Goal: Find specific page/section: Find specific page/section

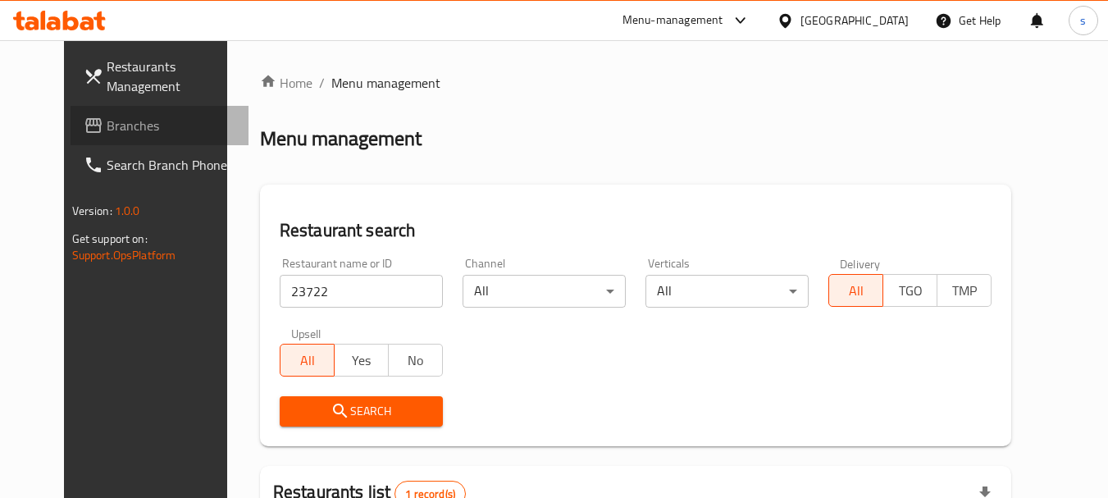
click at [91, 139] on link "Branches" at bounding box center [160, 125] width 179 height 39
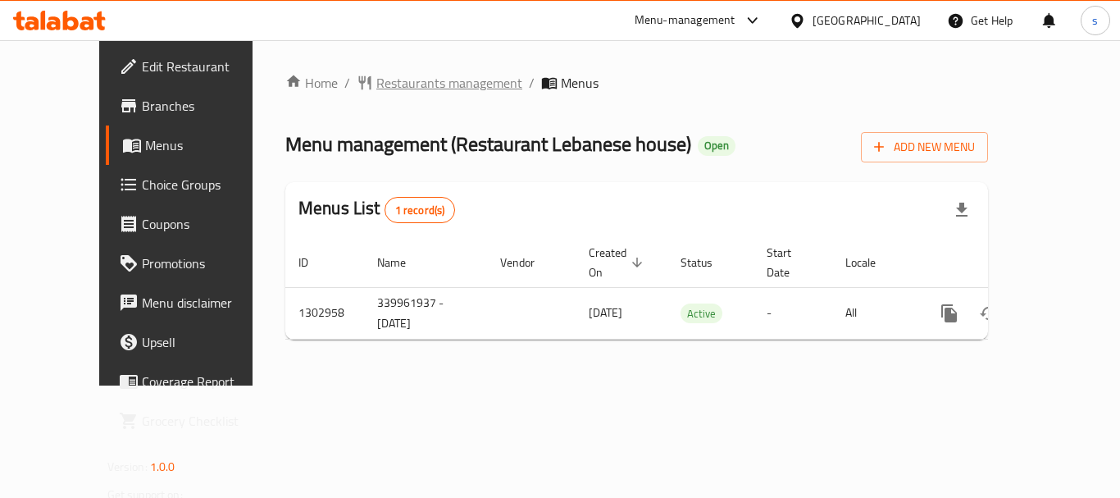
click at [413, 85] on span "Restaurants management" at bounding box center [449, 83] width 146 height 20
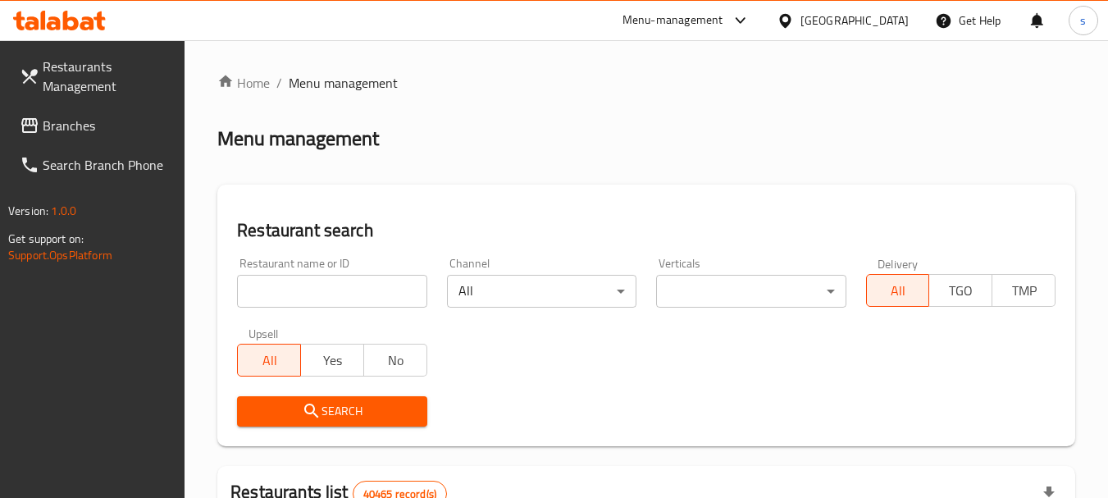
click at [294, 282] on input "search" at bounding box center [331, 291] width 189 height 33
paste input "702477"
type input "702477"
click at [334, 404] on span "Search" at bounding box center [331, 411] width 163 height 20
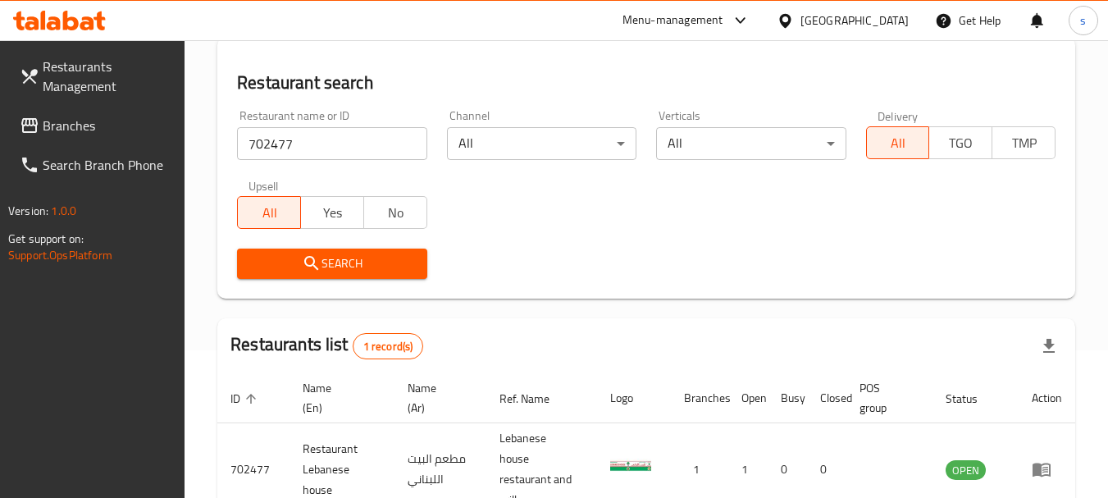
scroll to position [234, 0]
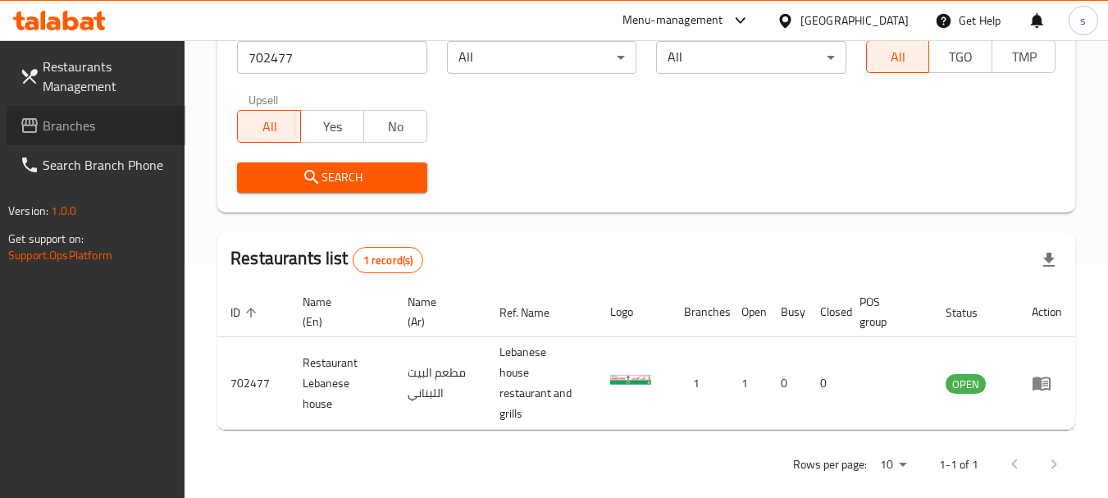
click at [93, 125] on span "Branches" at bounding box center [108, 126] width 130 height 20
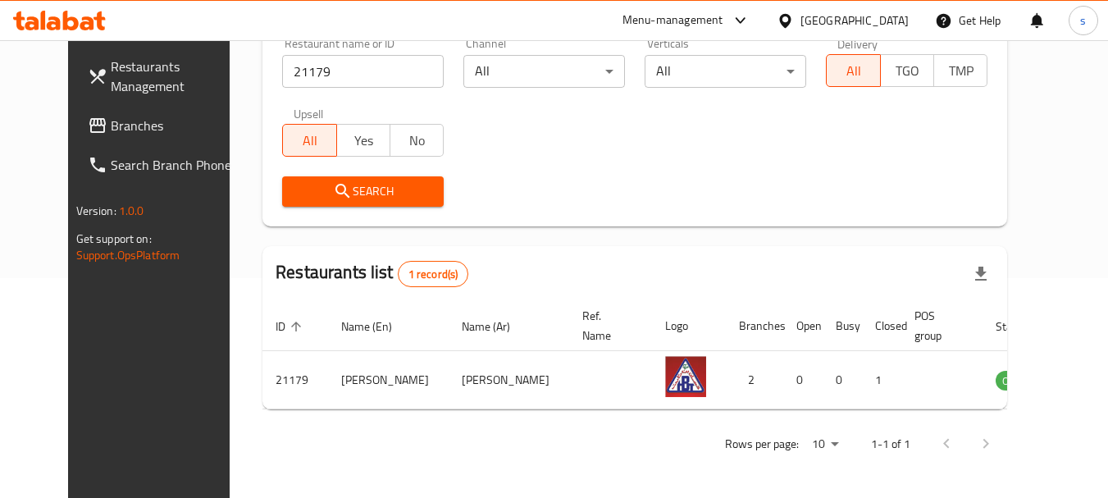
drag, startPoint x: 0, startPoint y: 0, endPoint x: 799, endPoint y: 23, distance: 799.6
click at [723, 23] on div "Menu-management" at bounding box center [672, 21] width 101 height 20
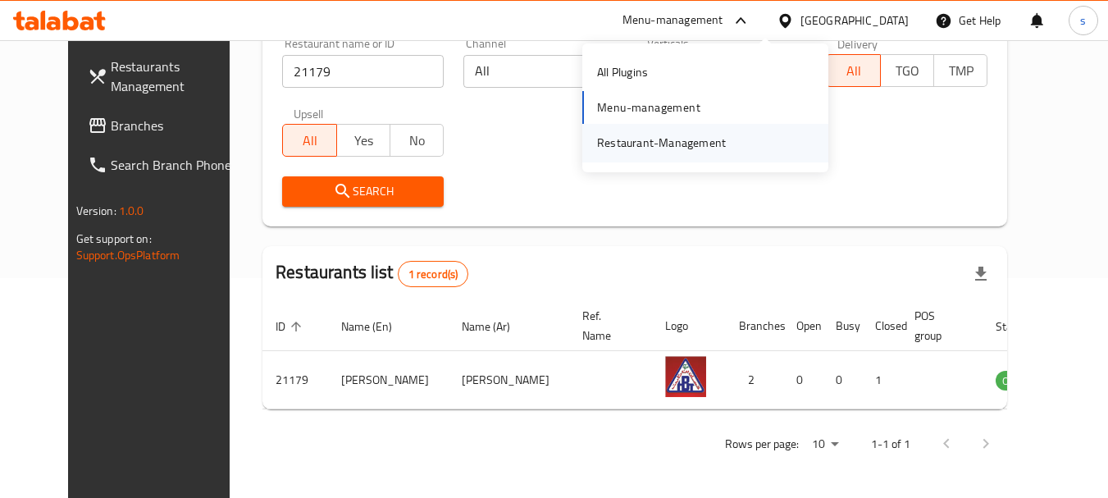
click at [647, 139] on div "Restaurant-Management" at bounding box center [661, 143] width 129 height 18
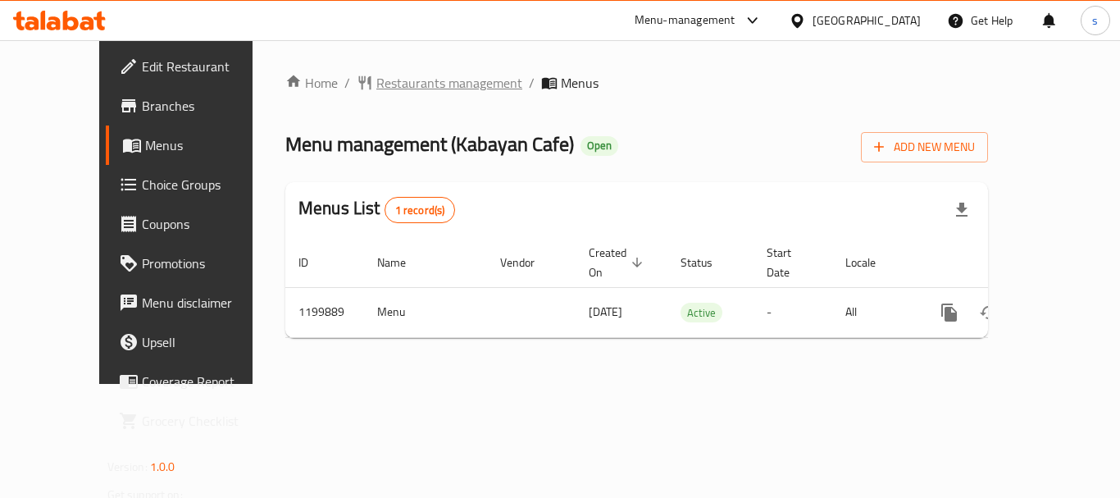
click at [384, 89] on span "Restaurants management" at bounding box center [449, 83] width 146 height 20
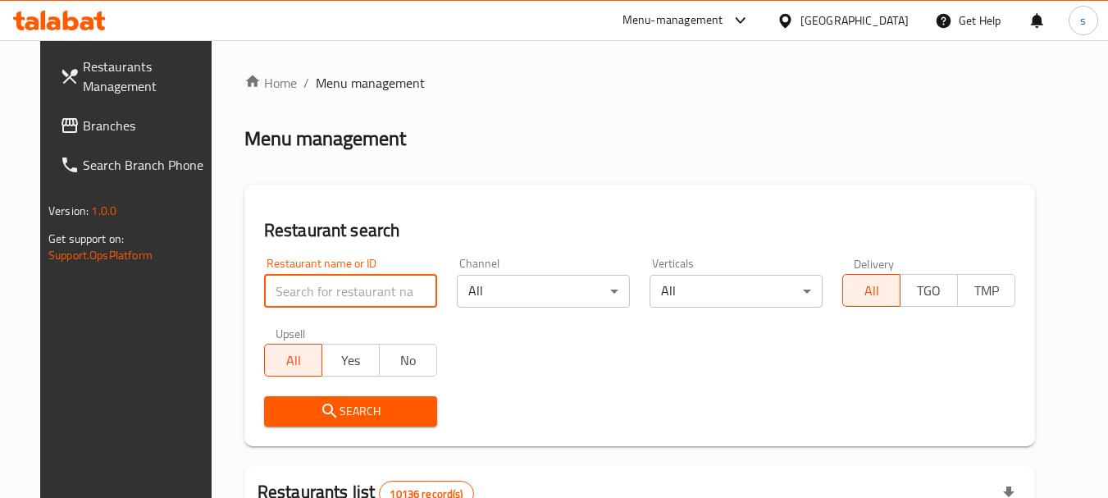
click at [297, 293] on input "search" at bounding box center [350, 291] width 173 height 33
paste input "668544"
type input "668544"
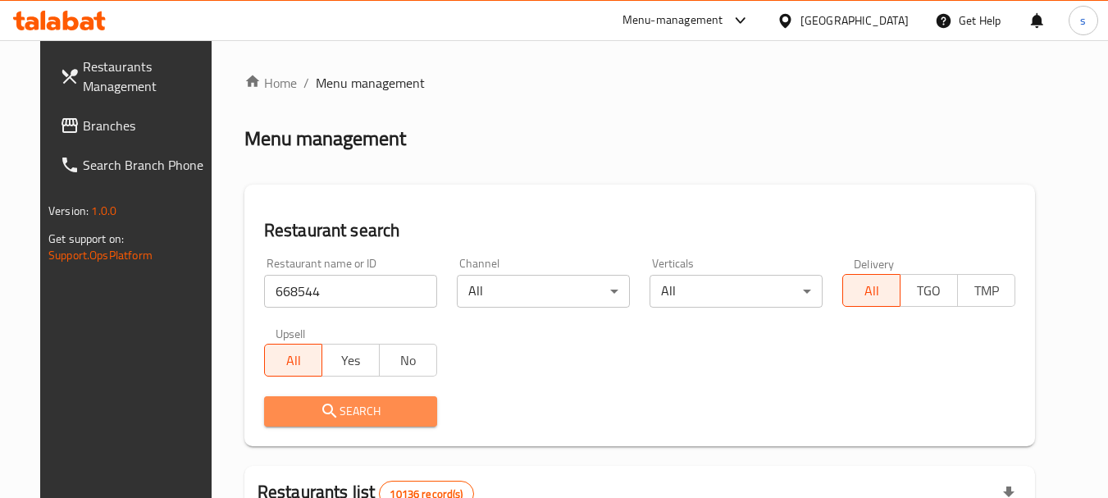
click at [375, 402] on span "Search" at bounding box center [350, 411] width 147 height 20
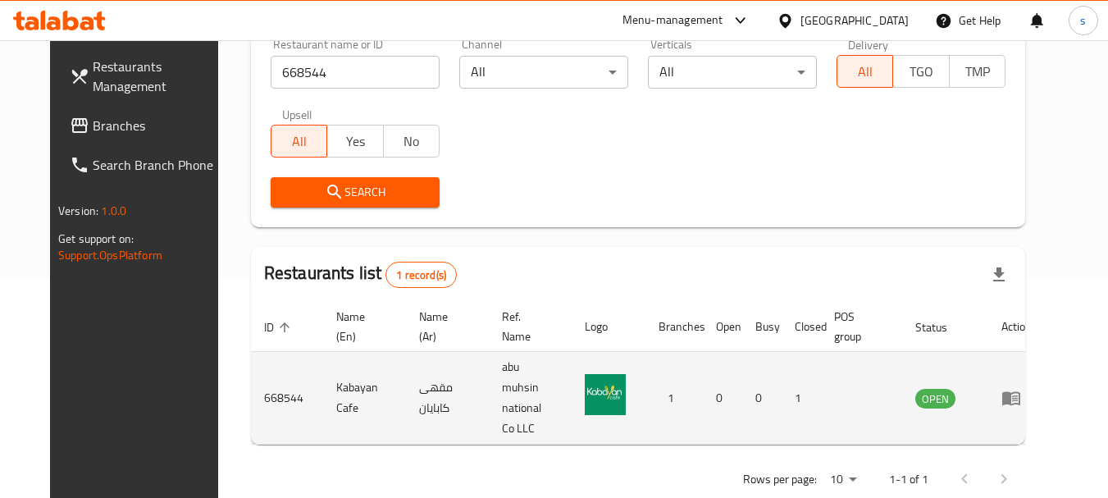
scroll to position [220, 0]
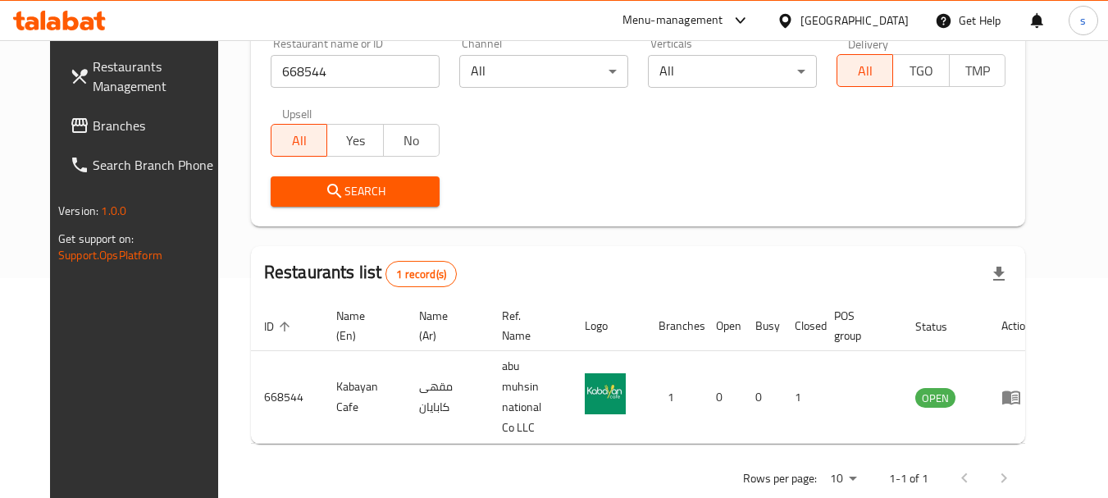
click at [93, 127] on span "Branches" at bounding box center [158, 126] width 130 height 20
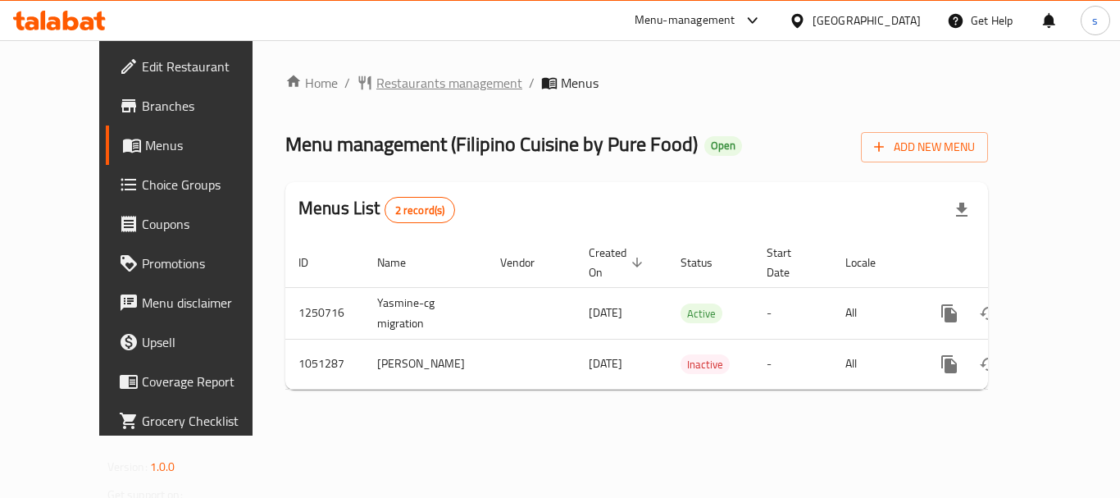
click at [388, 83] on span "Restaurants management" at bounding box center [449, 83] width 146 height 20
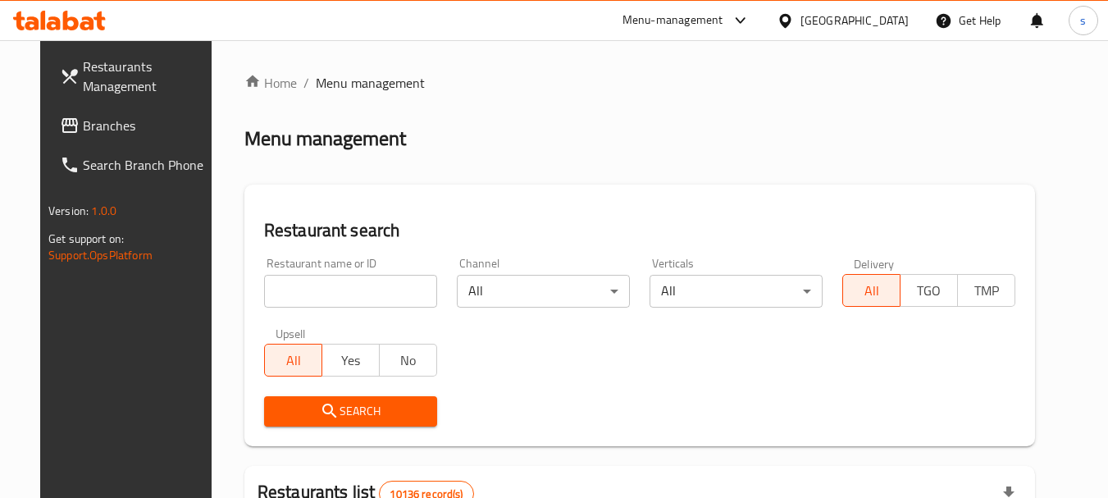
click at [266, 293] on input "search" at bounding box center [350, 291] width 173 height 33
paste input "662587"
type input "662587"
click at [277, 402] on span "Search" at bounding box center [350, 411] width 147 height 20
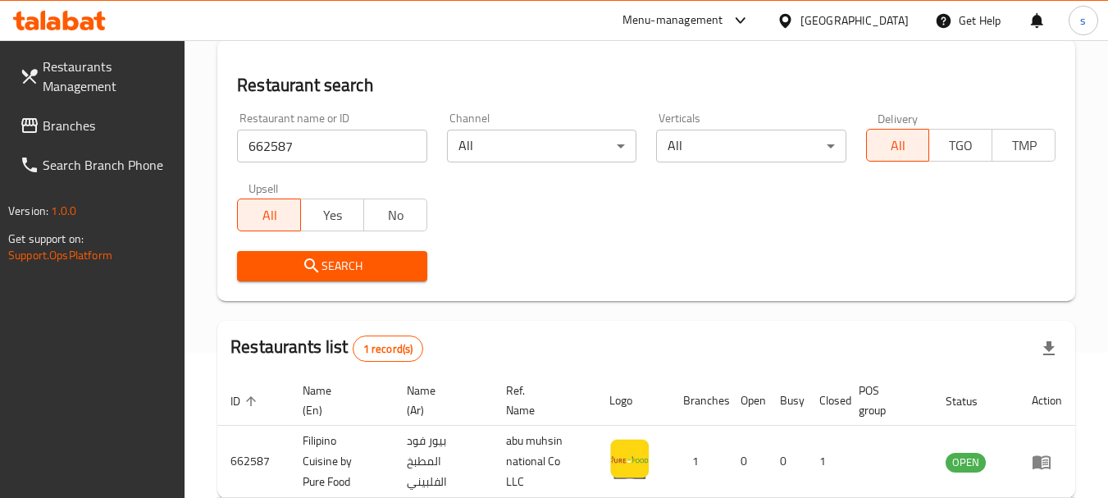
scroll to position [234, 0]
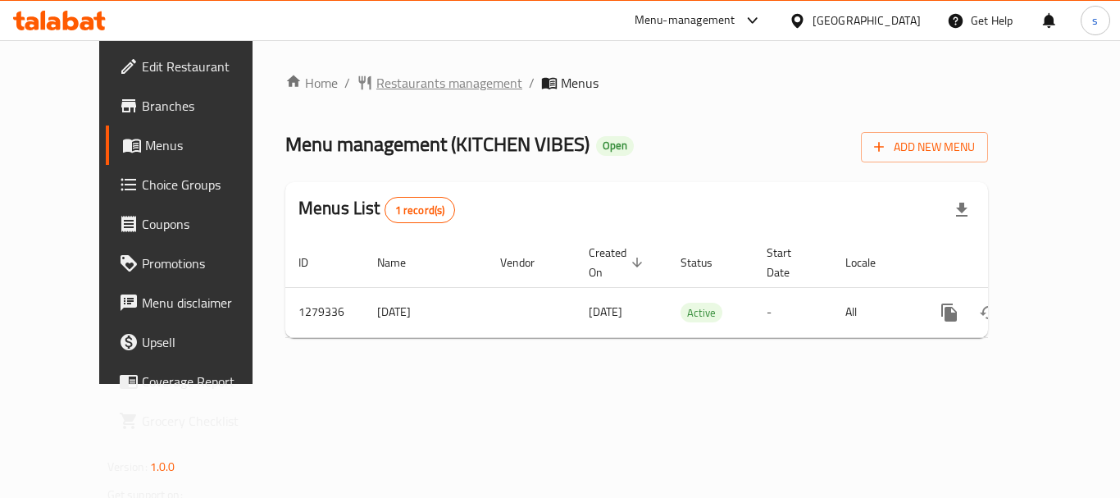
click at [380, 83] on span "Restaurants management" at bounding box center [449, 83] width 146 height 20
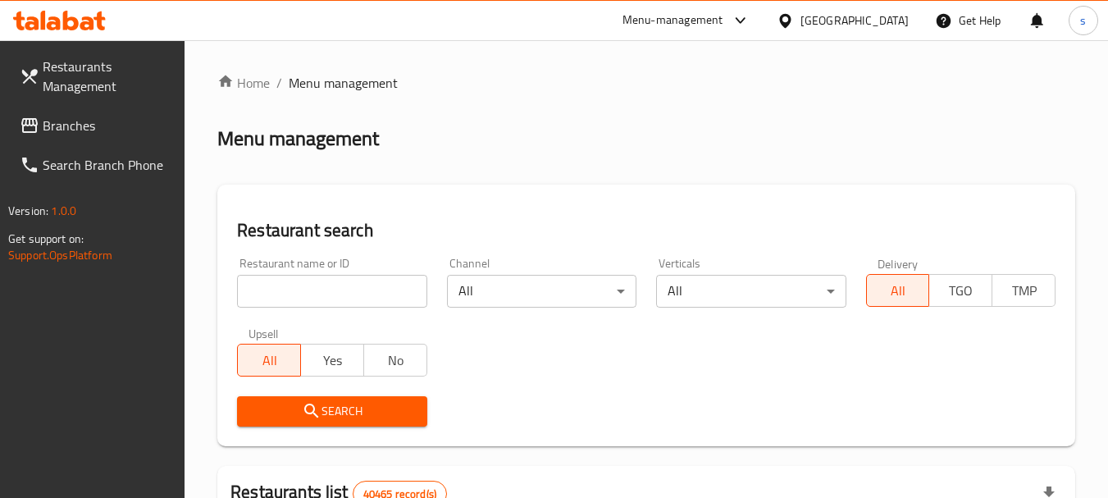
click at [284, 284] on input "search" at bounding box center [331, 291] width 189 height 33
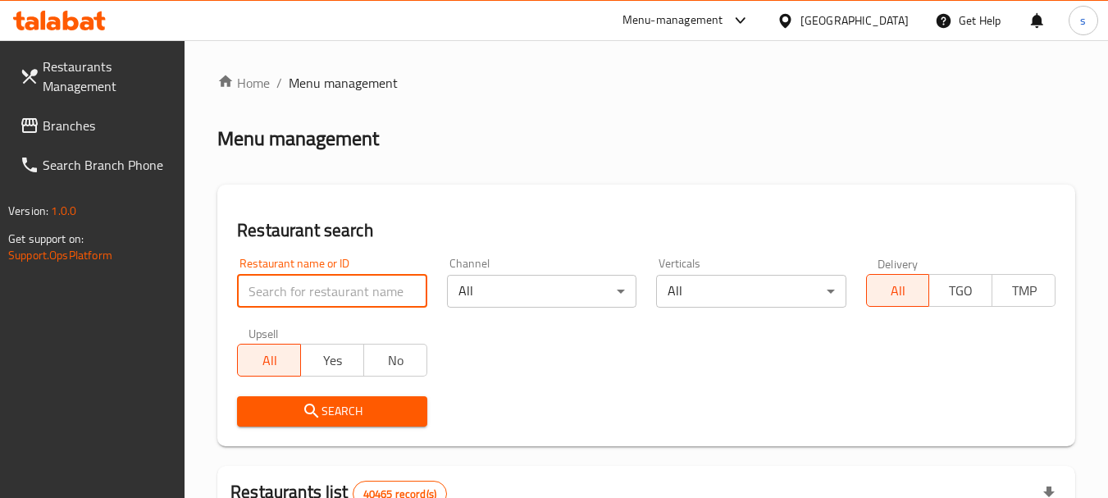
paste input "693248"
type input "693248"
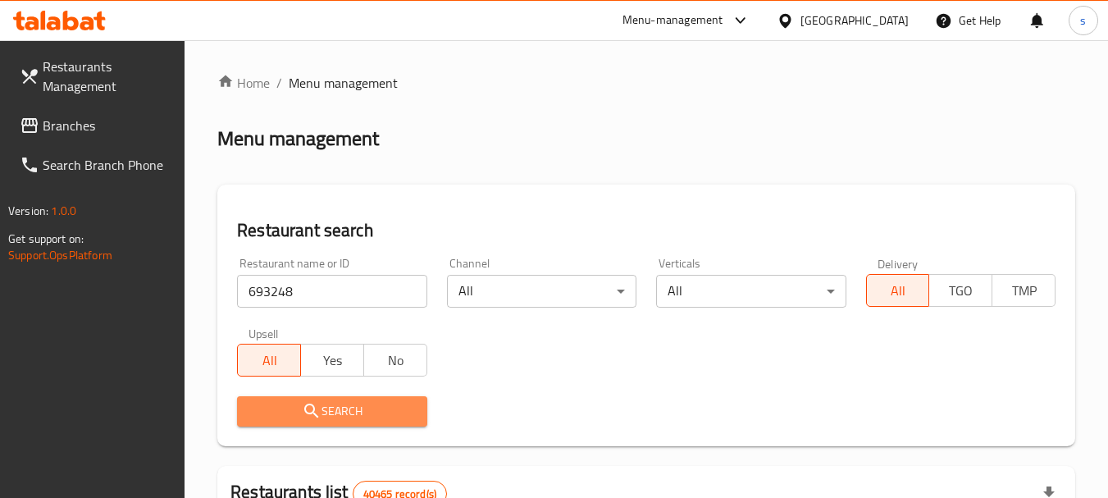
click at [335, 412] on span "Search" at bounding box center [331, 411] width 163 height 20
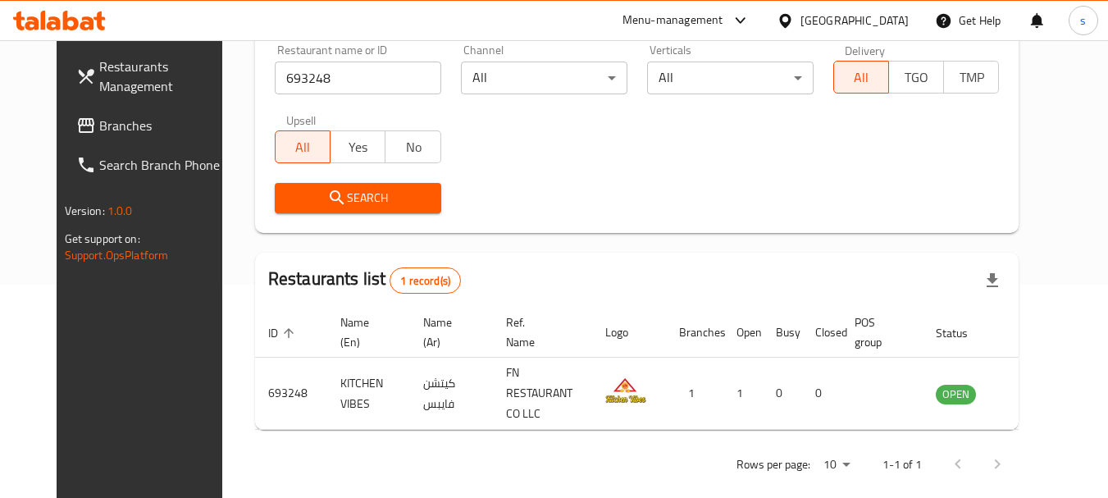
scroll to position [220, 0]
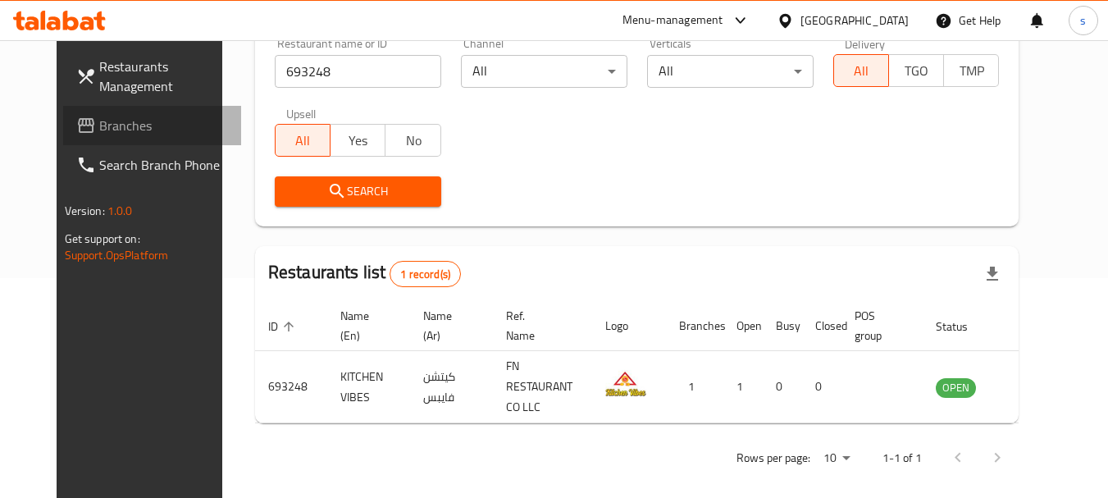
click at [101, 130] on span "Branches" at bounding box center [164, 126] width 130 height 20
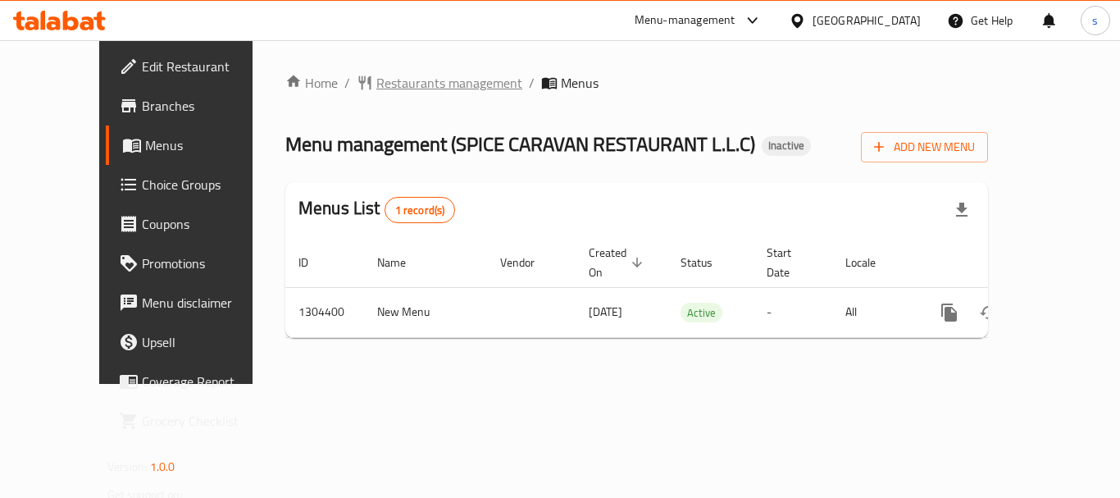
click at [391, 75] on span "Restaurants management" at bounding box center [449, 83] width 146 height 20
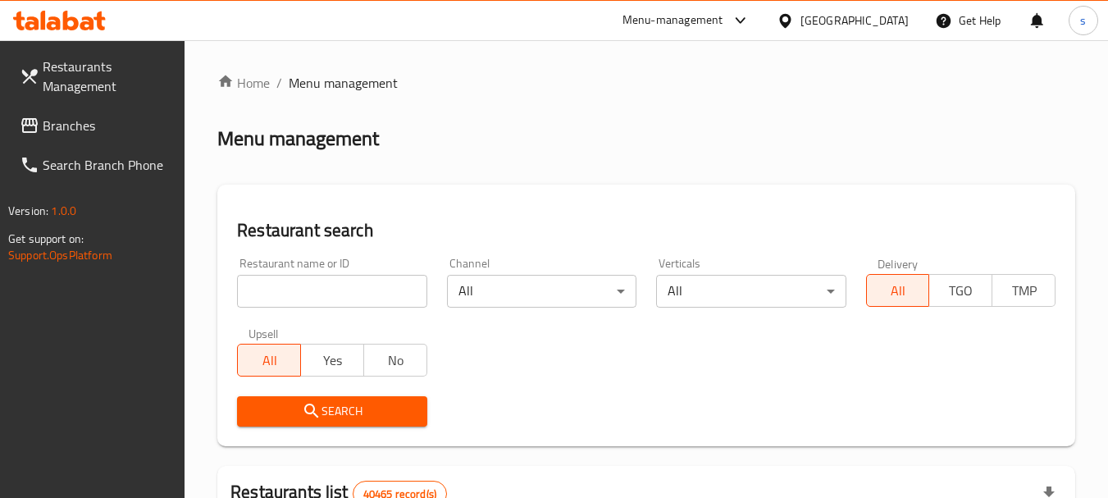
click at [275, 294] on input "search" at bounding box center [331, 291] width 189 height 33
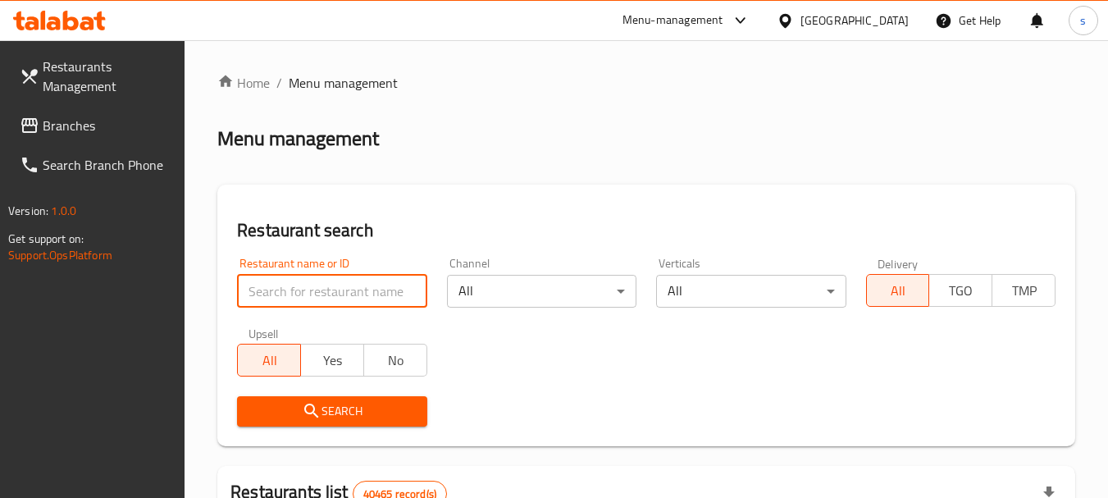
paste input "703218"
type input "703218"
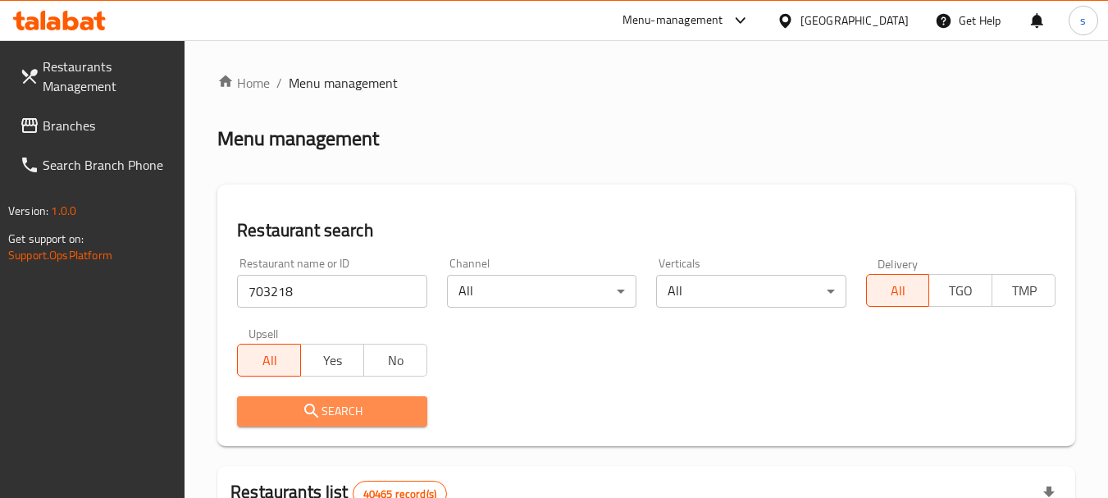
click at [317, 418] on icon "submit" at bounding box center [312, 411] width 20 height 20
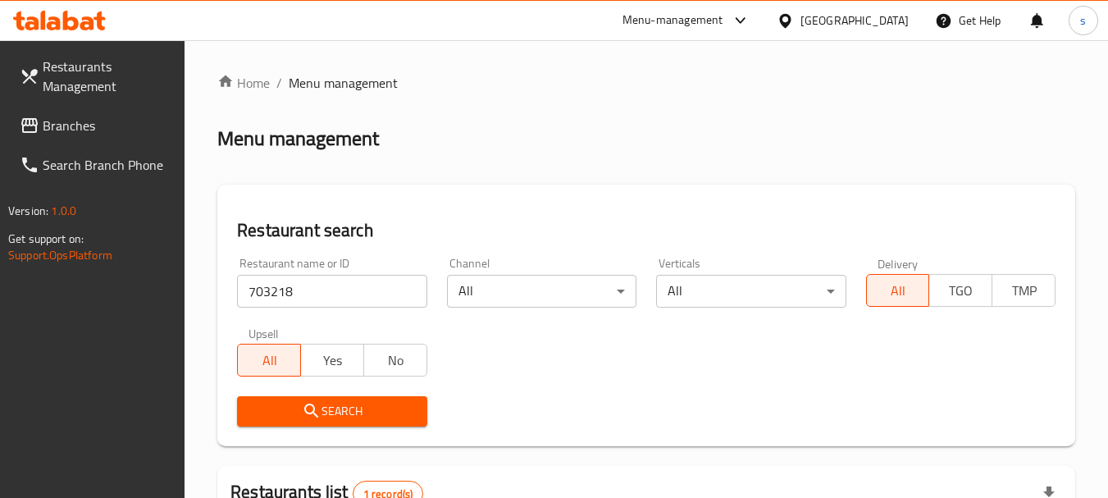
scroll to position [234, 0]
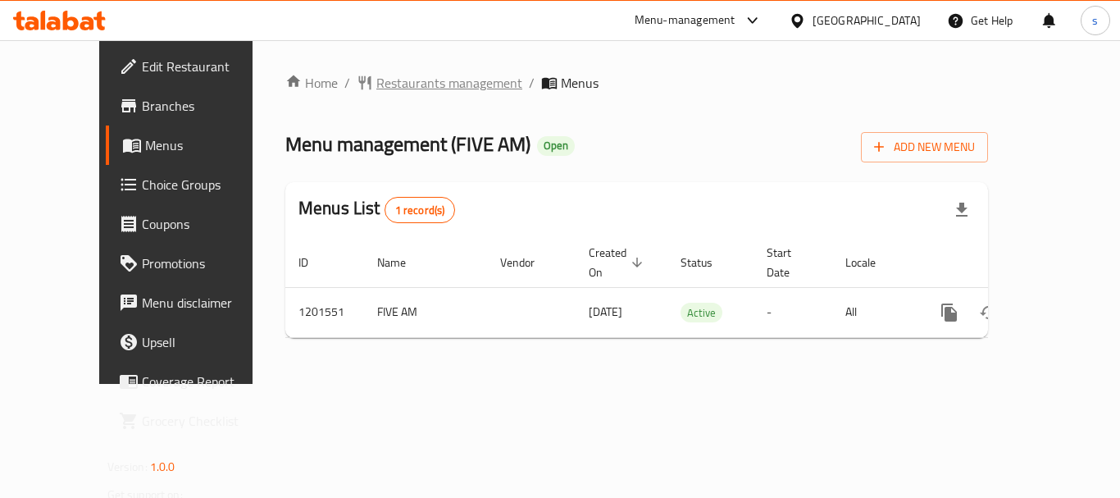
click at [382, 90] on span "Restaurants management" at bounding box center [449, 83] width 146 height 20
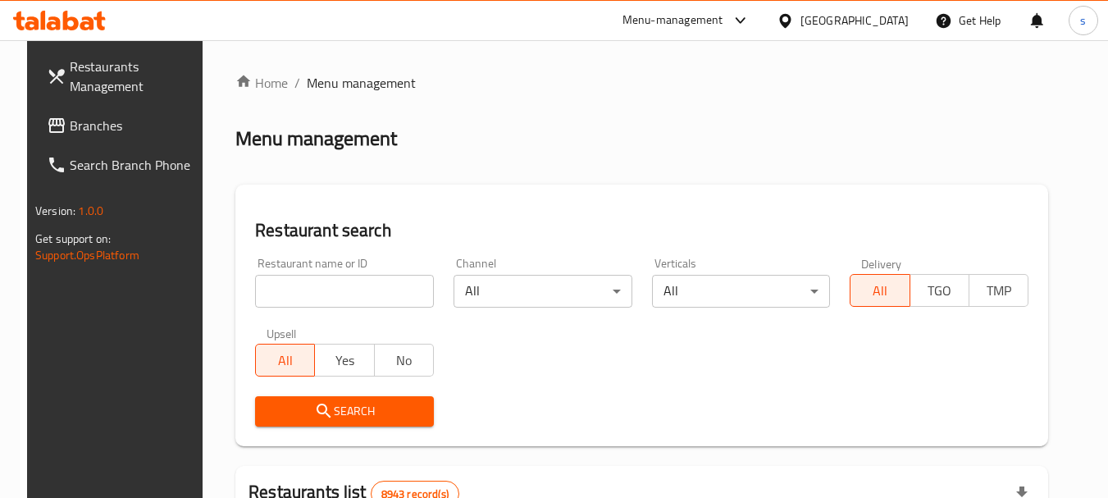
click at [270, 289] on input "search" at bounding box center [344, 291] width 179 height 33
paste input "668939"
type input "668939"
click at [281, 413] on span "Search" at bounding box center [344, 411] width 152 height 20
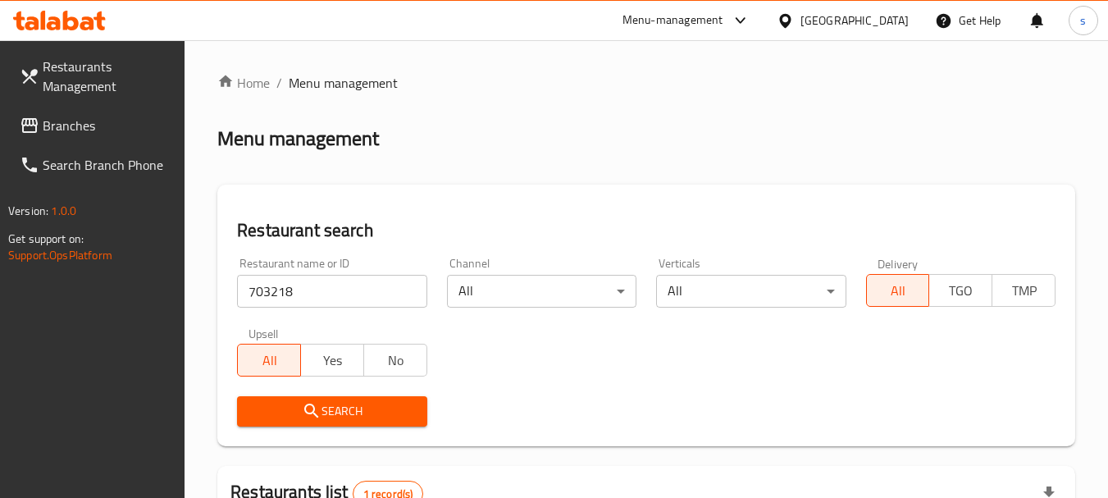
scroll to position [234, 0]
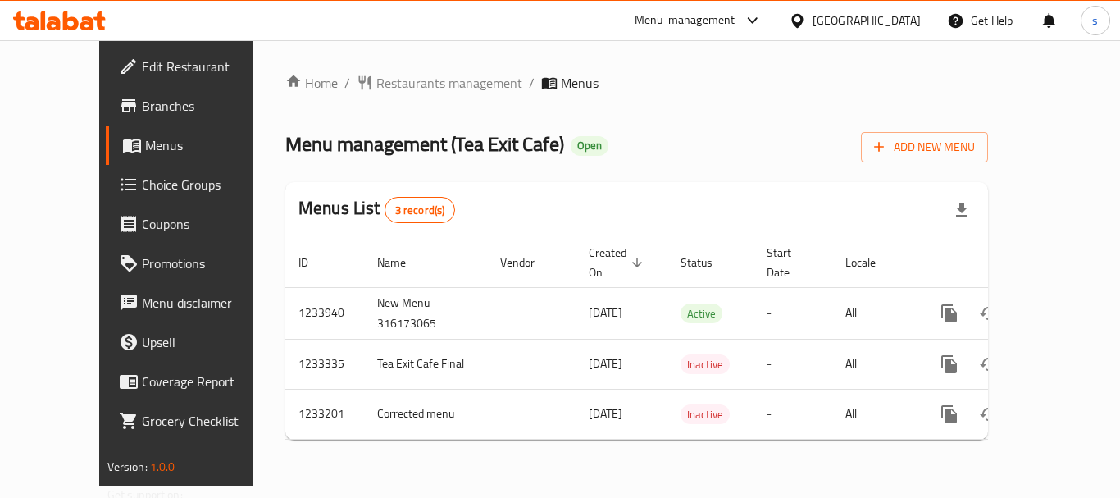
click at [389, 82] on span "Restaurants management" at bounding box center [449, 83] width 146 height 20
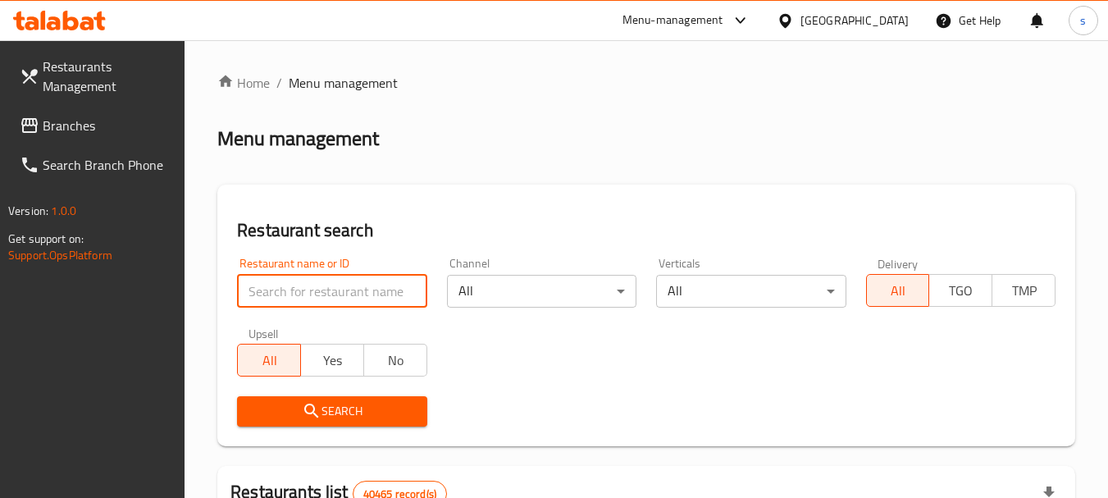
click at [289, 288] on input "search" at bounding box center [331, 291] width 189 height 33
paste input "678034"
type input "678034"
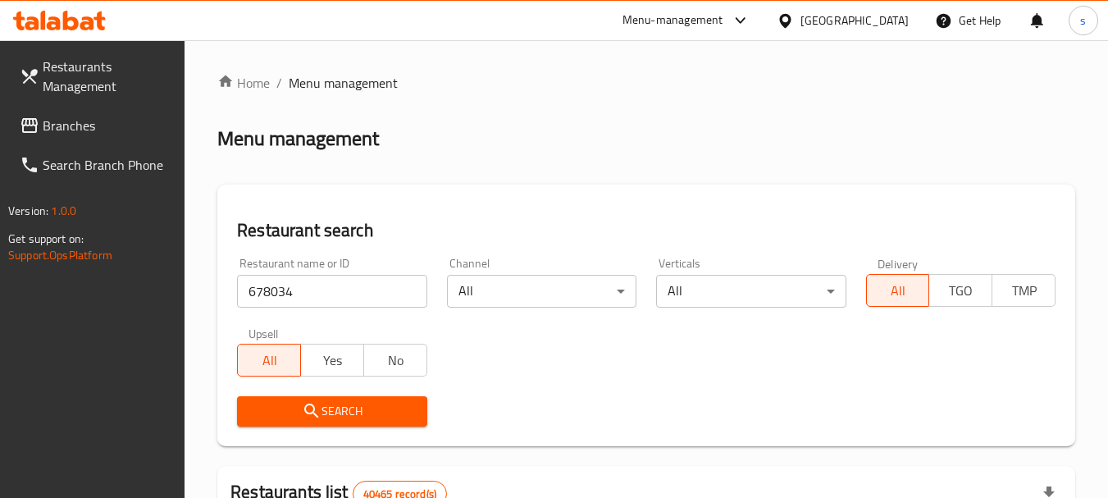
click at [287, 413] on span "Search" at bounding box center [331, 411] width 163 height 20
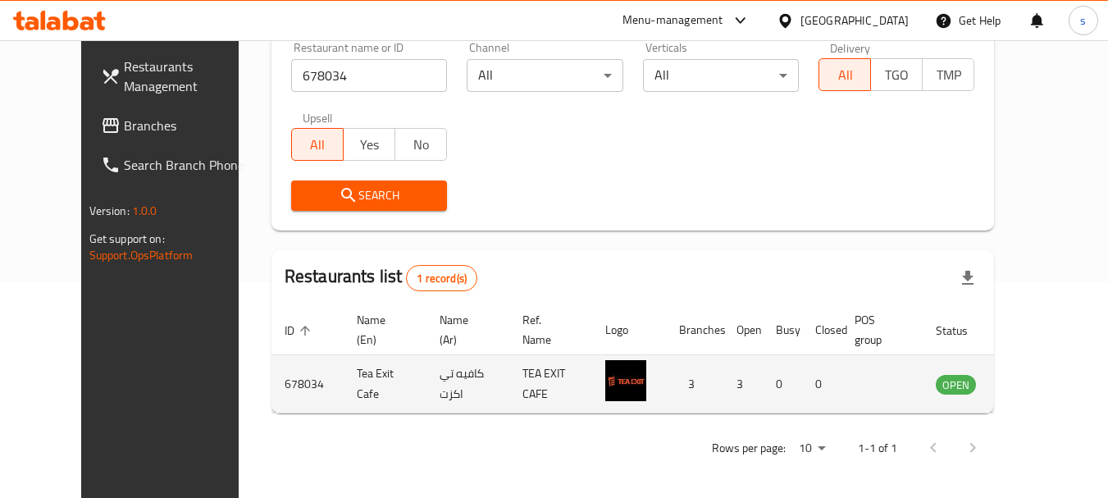
scroll to position [220, 0]
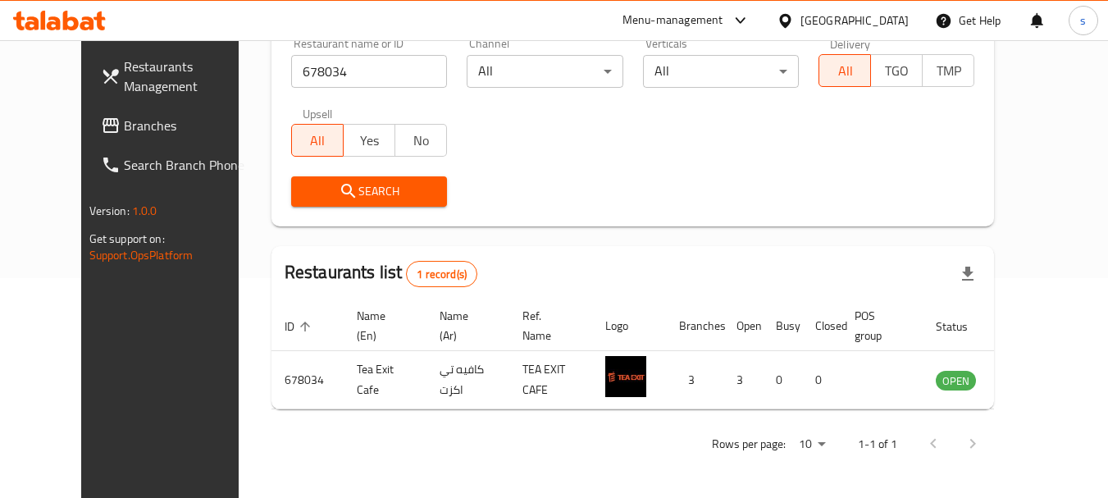
click at [124, 118] on span "Branches" at bounding box center [189, 126] width 130 height 20
click at [124, 125] on span "Branches" at bounding box center [189, 126] width 130 height 20
click at [124, 119] on span "Branches" at bounding box center [189, 126] width 130 height 20
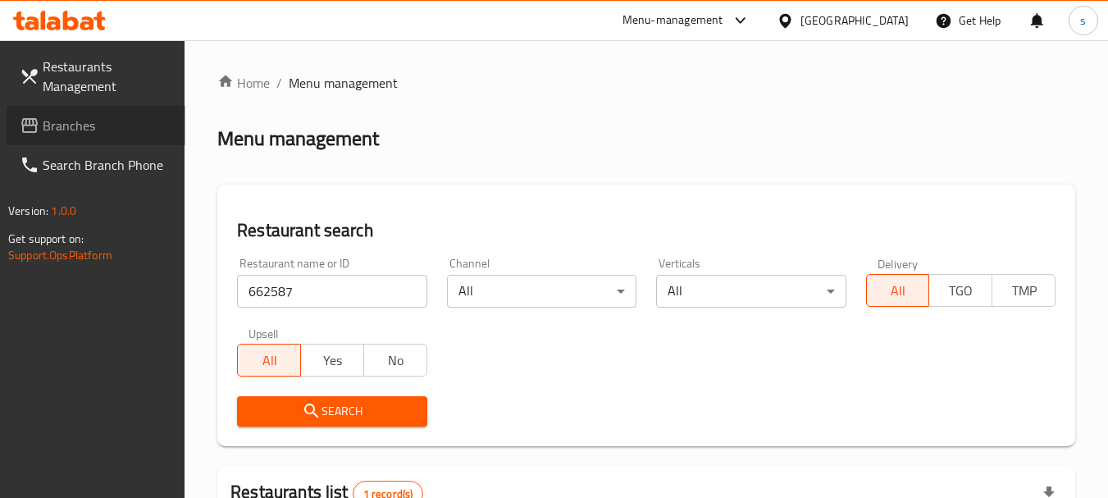
click at [64, 130] on span "Branches" at bounding box center [108, 126] width 130 height 20
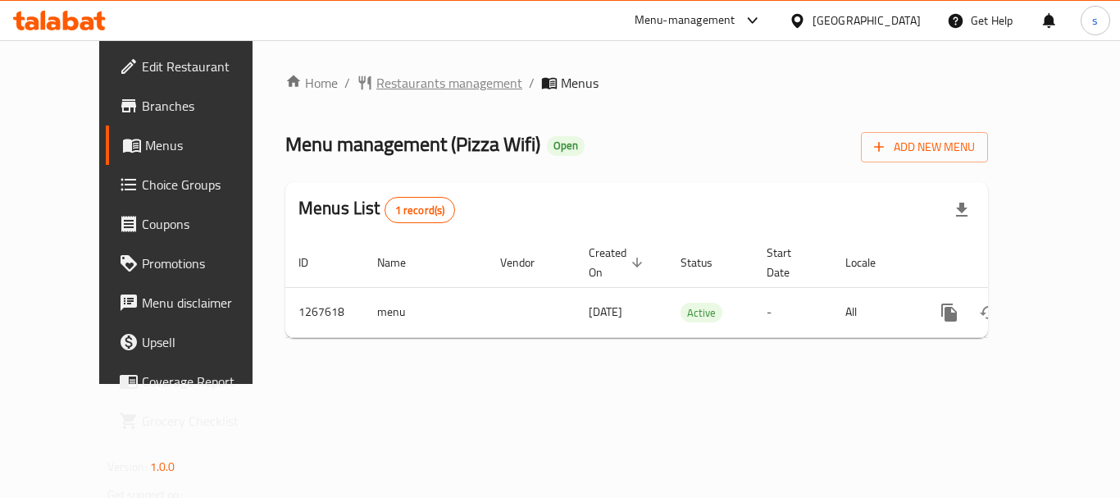
click at [376, 87] on span "Restaurants management" at bounding box center [449, 83] width 146 height 20
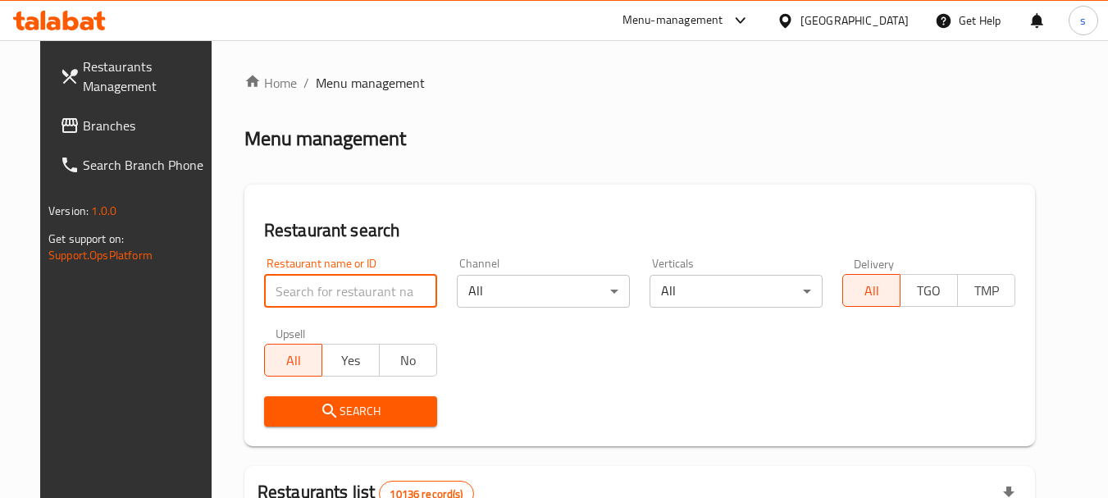
click at [264, 294] on input "search" at bounding box center [350, 291] width 173 height 33
paste input "687725"
type input "687725"
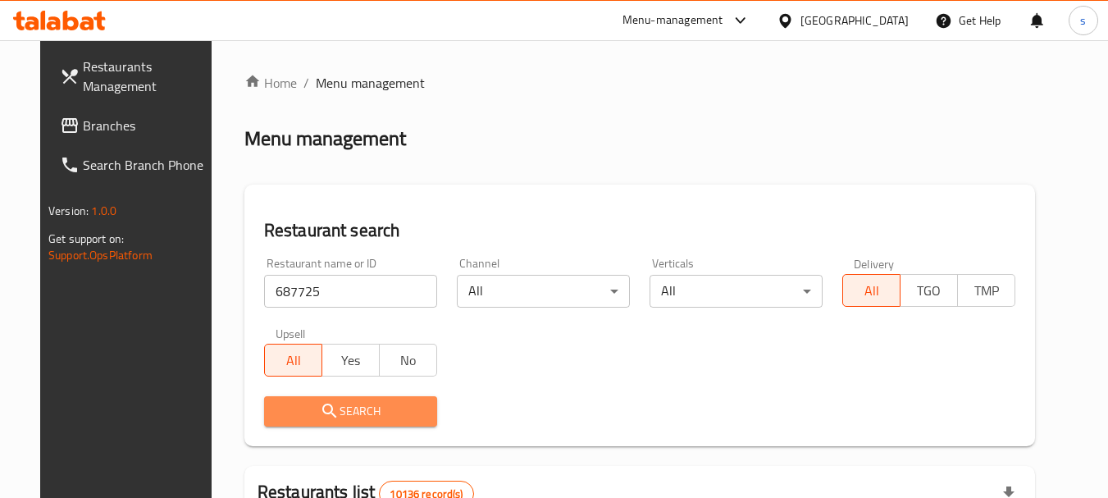
click at [366, 412] on span "Search" at bounding box center [350, 411] width 147 height 20
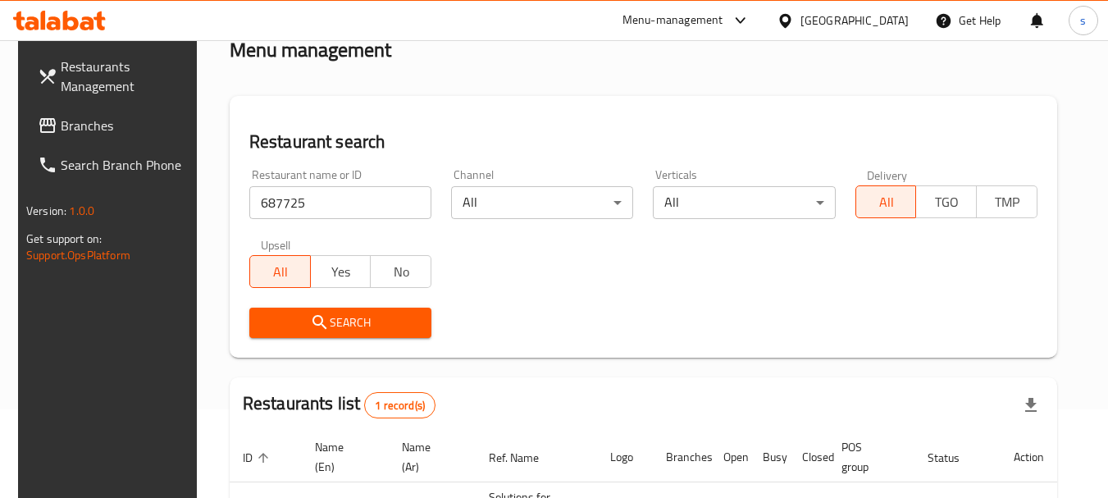
scroll to position [234, 0]
